Goal: Transaction & Acquisition: Subscribe to service/newsletter

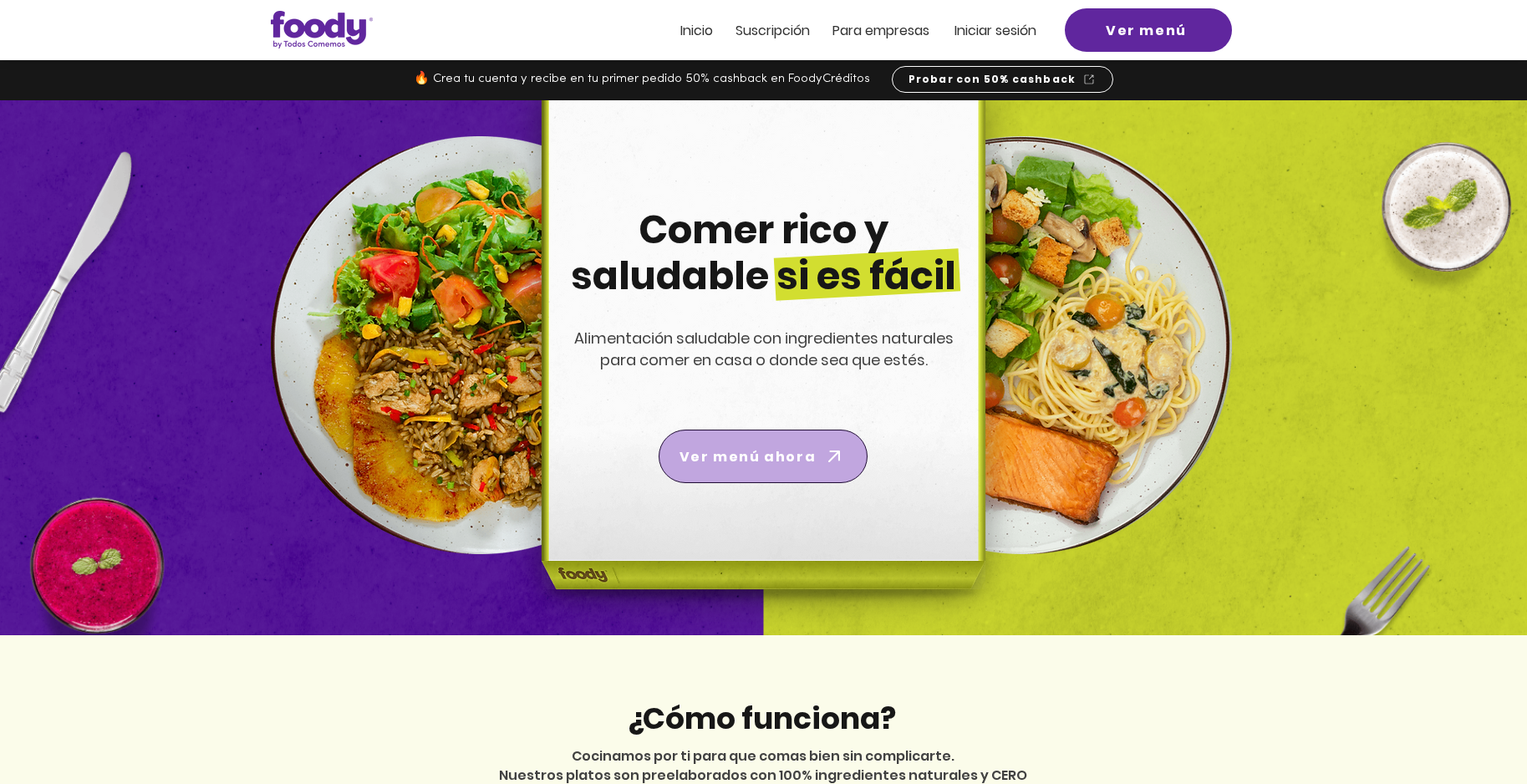
click at [811, 451] on span "Ver menú ahora" at bounding box center [748, 456] width 136 height 21
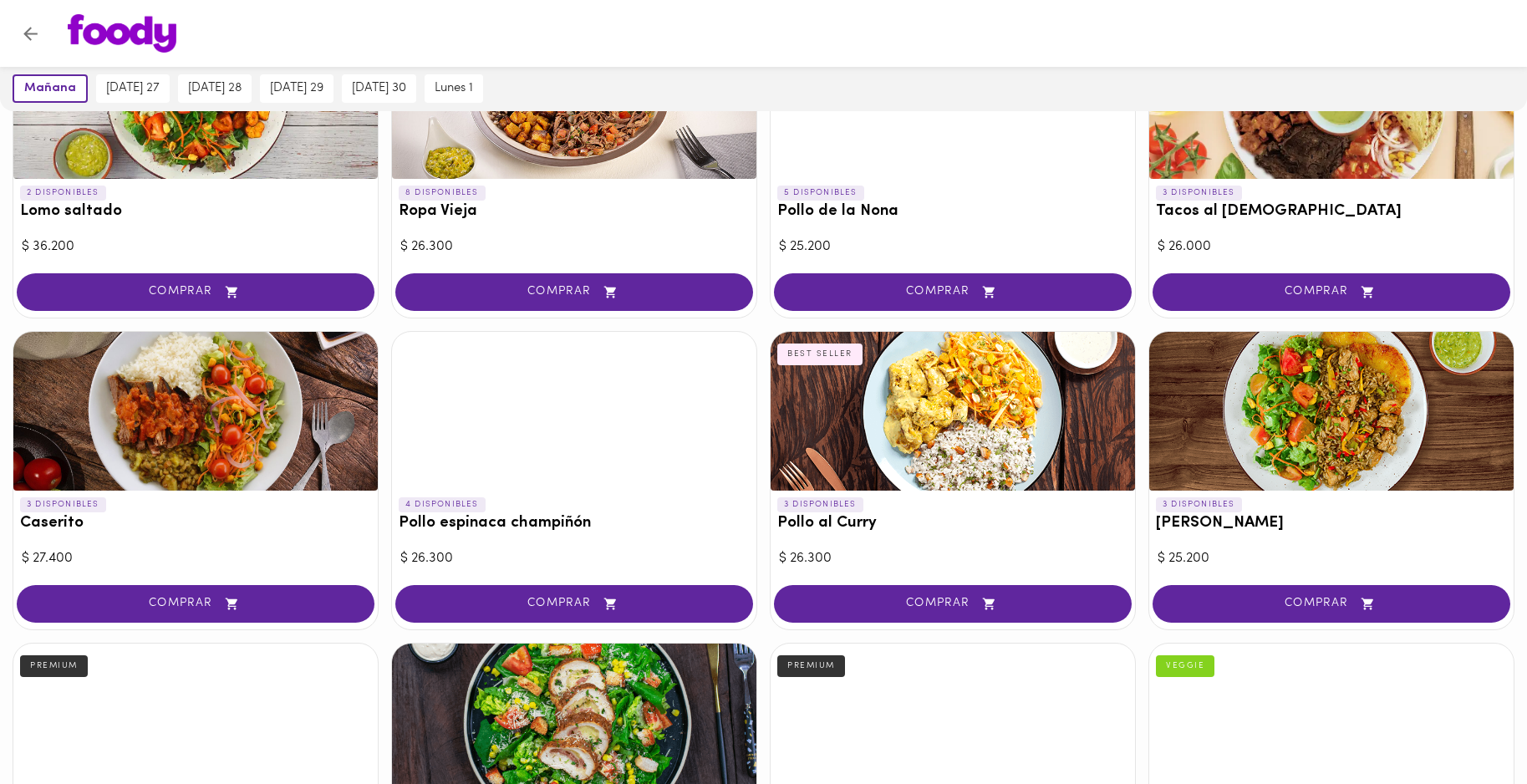
scroll to position [529, 0]
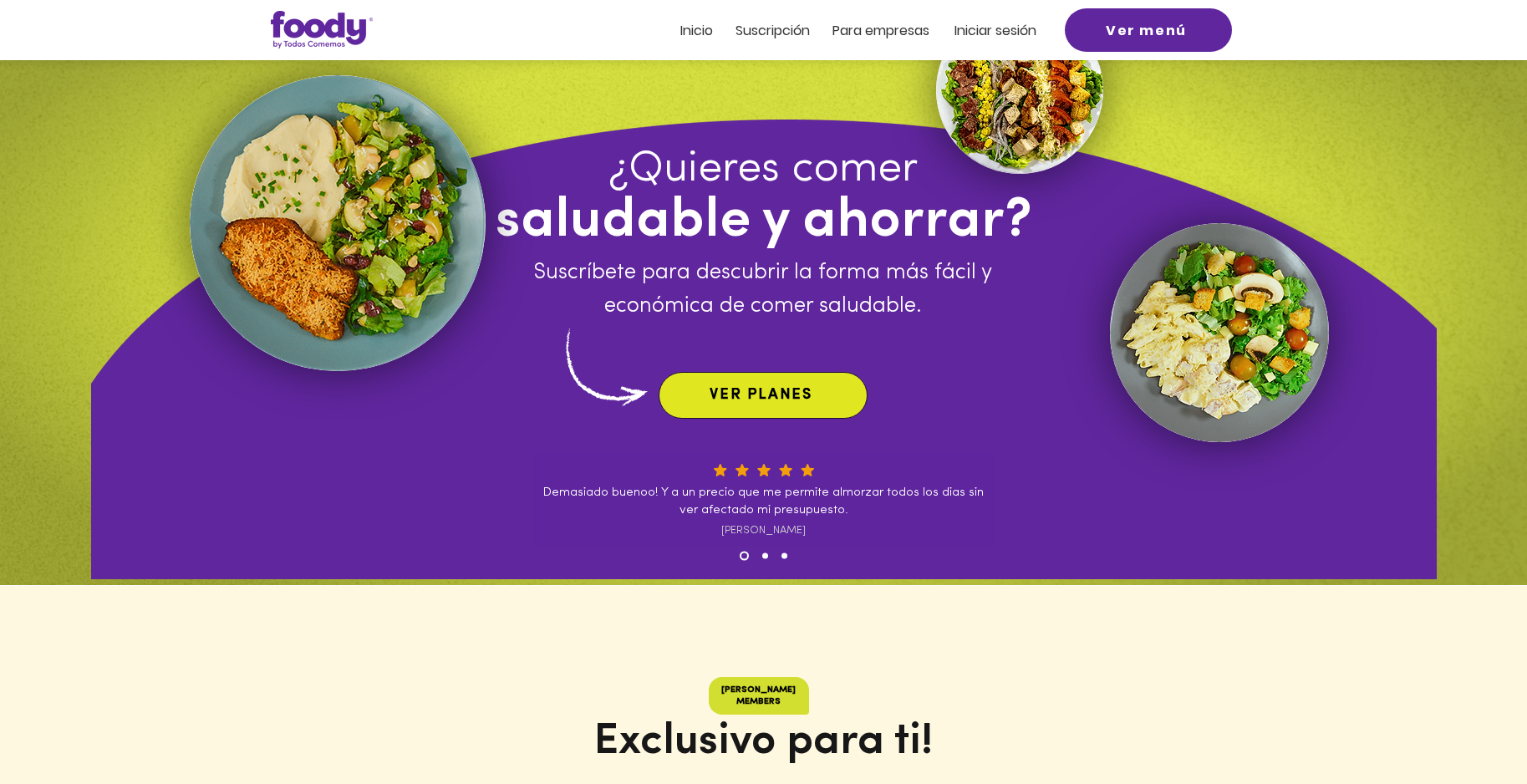
click at [764, 404] on span "VER PLANES" at bounding box center [764, 395] width 202 height 40
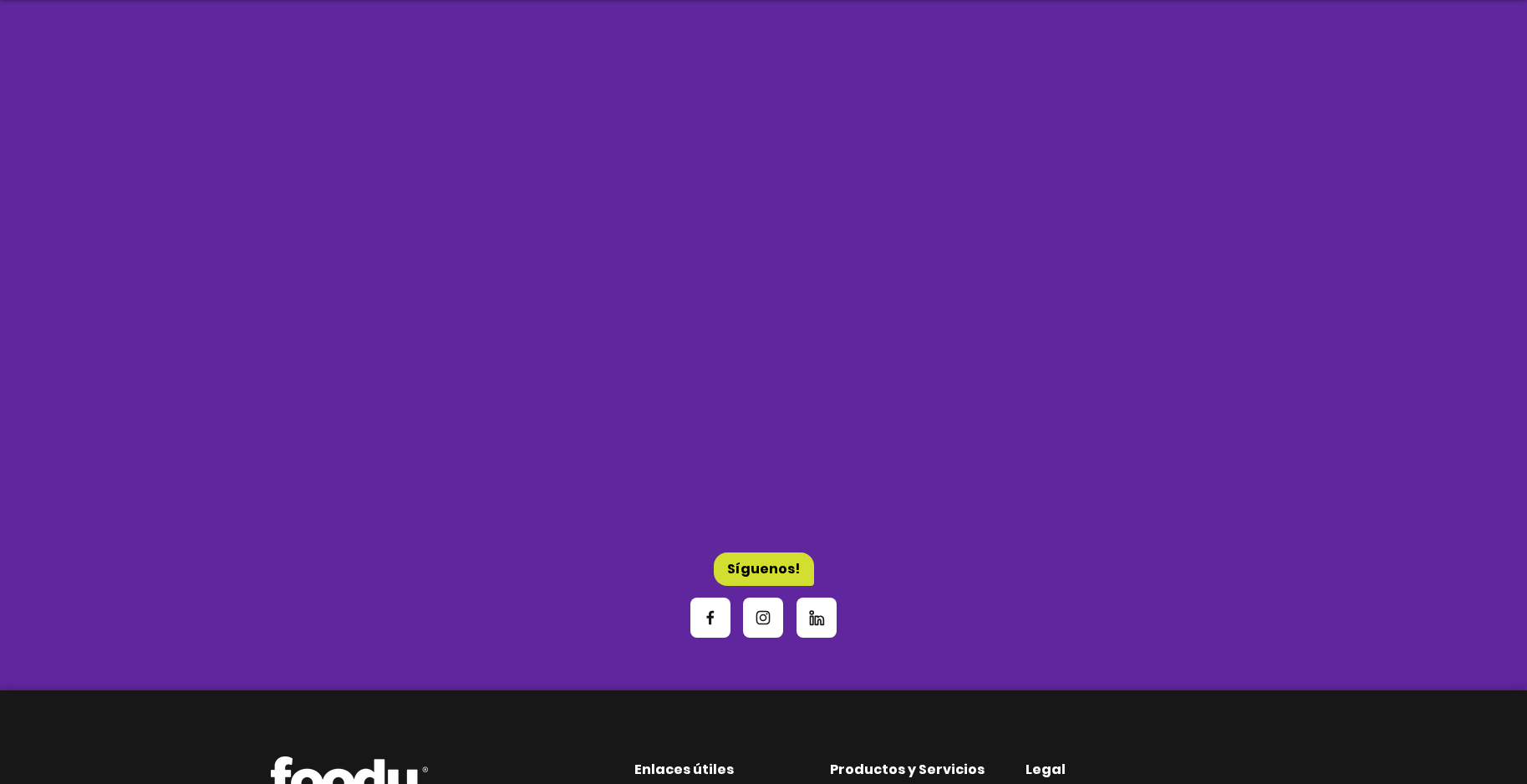
scroll to position [5123, 0]
